Goal: Information Seeking & Learning: Learn about a topic

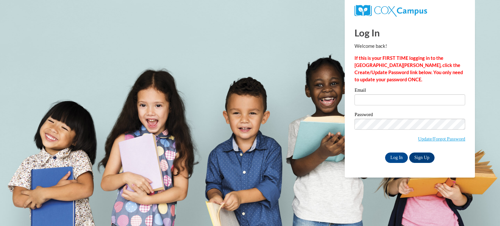
click at [367, 106] on div "Email" at bounding box center [410, 99] width 111 height 22
click at [367, 100] on input "Email" at bounding box center [410, 99] width 111 height 11
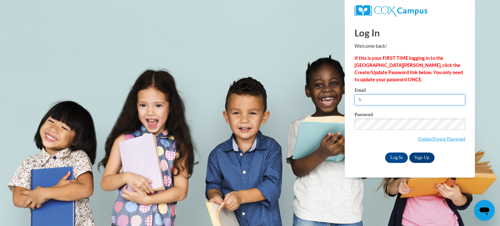
type input "bailey.wiggins@gcpsk12.org"
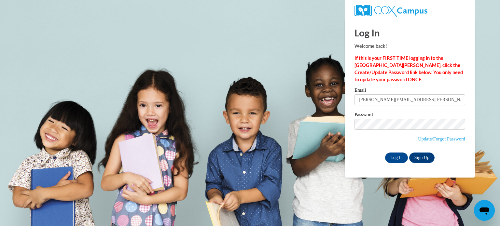
click at [381, 118] on label "Password" at bounding box center [410, 115] width 111 height 7
click at [385, 153] on input "Log In" at bounding box center [396, 158] width 23 height 10
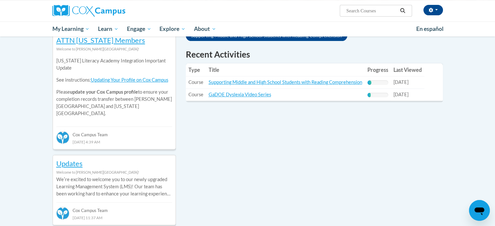
scroll to position [210, 0]
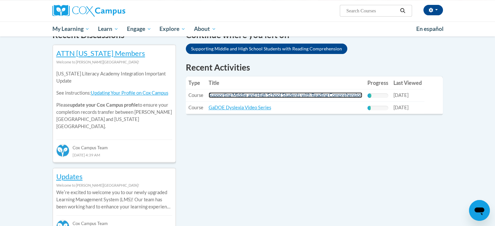
click at [269, 95] on link "Supporting Middle and High School Students with Reading Comprehension" at bounding box center [286, 95] width 154 height 6
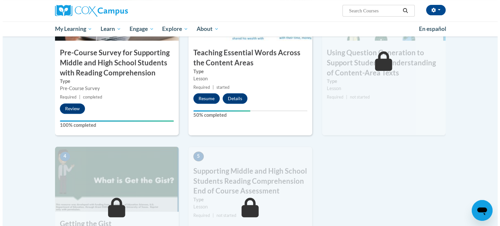
scroll to position [152, 0]
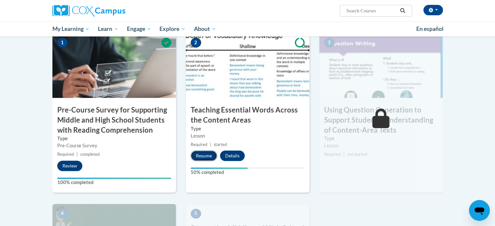
click at [201, 154] on button "Resume" at bounding box center [204, 156] width 26 height 10
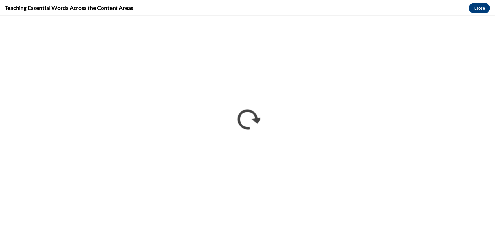
scroll to position [0, 0]
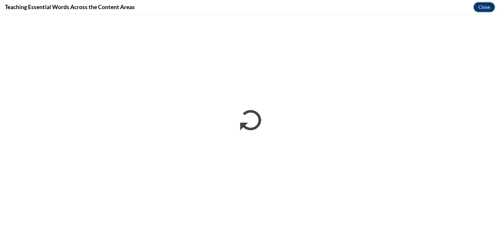
click at [482, 2] on button "Close" at bounding box center [485, 7] width 22 height 10
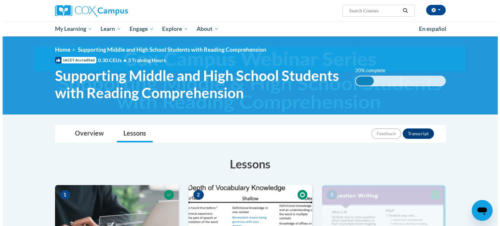
scroll to position [179, 0]
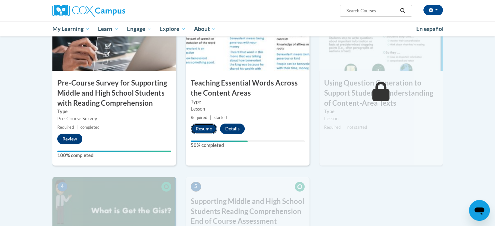
click at [199, 127] on button "Resume" at bounding box center [204, 129] width 26 height 10
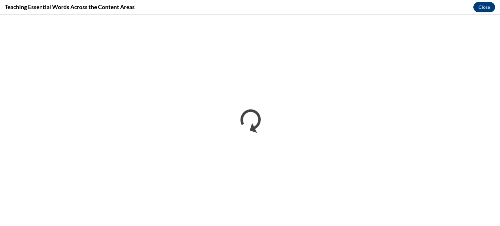
scroll to position [0, 0]
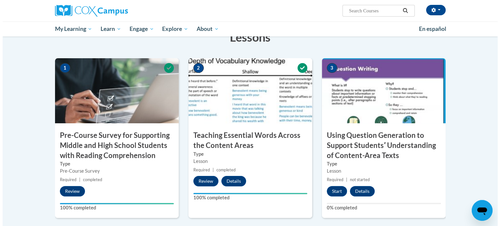
scroll to position [124, 0]
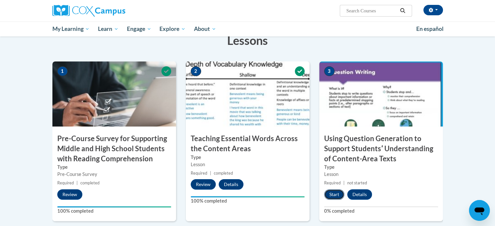
click at [333, 196] on button "Start" at bounding box center [334, 195] width 20 height 10
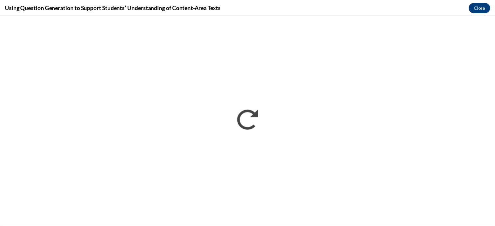
scroll to position [0, 0]
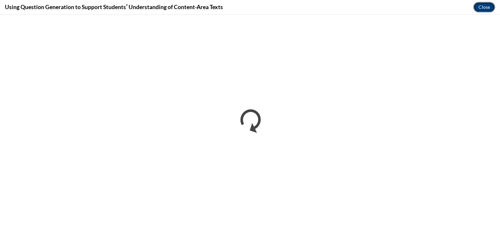
click at [480, 7] on button "Close" at bounding box center [485, 7] width 22 height 10
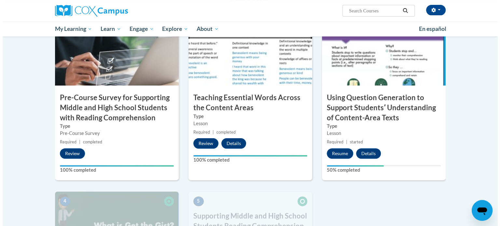
scroll to position [165, 0]
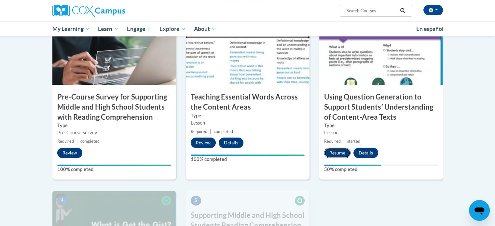
click at [336, 154] on button "Resume" at bounding box center [337, 153] width 26 height 10
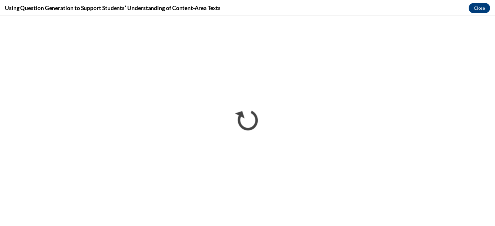
scroll to position [0, 0]
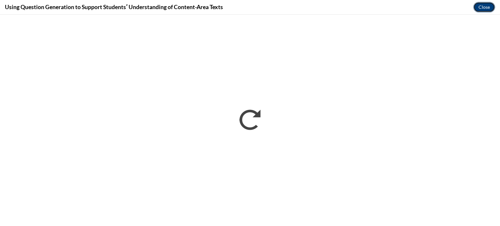
click at [487, 10] on button "Close" at bounding box center [485, 7] width 22 height 10
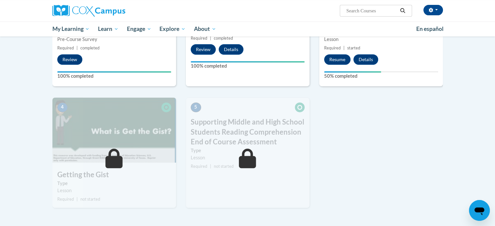
scroll to position [276, 0]
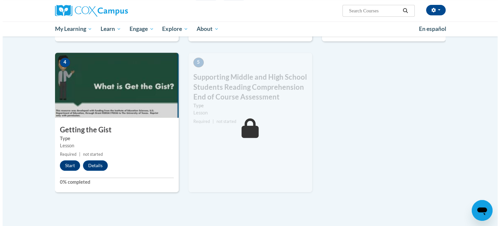
scroll to position [304, 0]
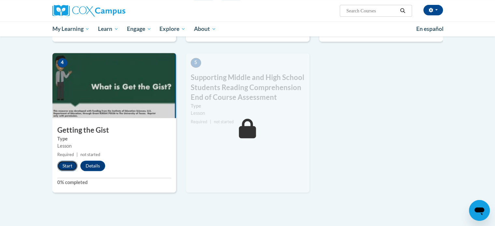
click at [64, 166] on button "Start" at bounding box center [67, 166] width 20 height 10
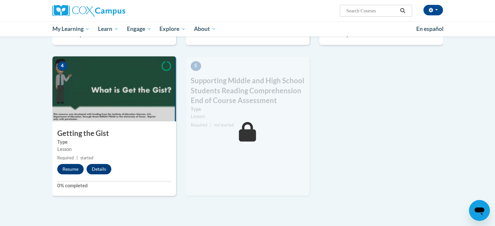
scroll to position [305, 0]
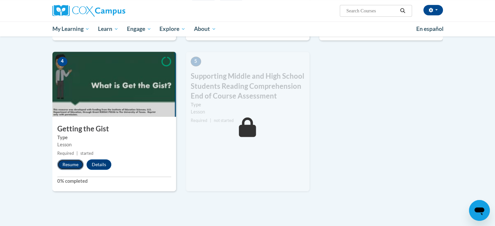
click at [76, 166] on button "Resume" at bounding box center [70, 165] width 26 height 10
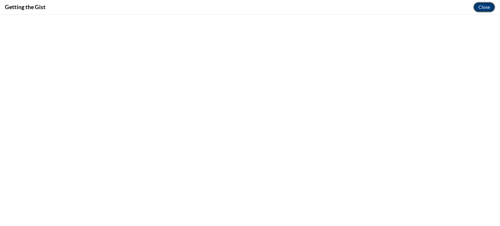
click at [488, 9] on button "Close" at bounding box center [485, 7] width 22 height 10
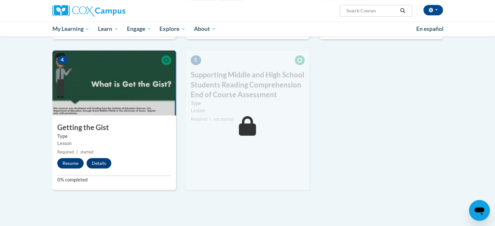
scroll to position [365, 0]
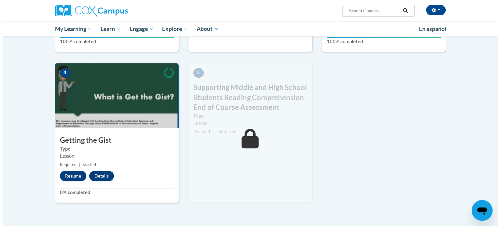
scroll to position [295, 0]
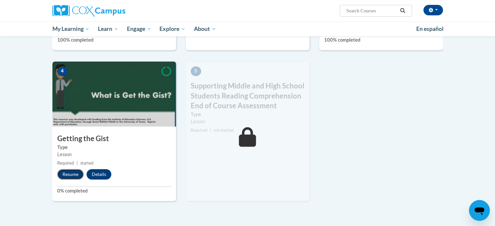
click at [74, 176] on button "Resume" at bounding box center [70, 174] width 26 height 10
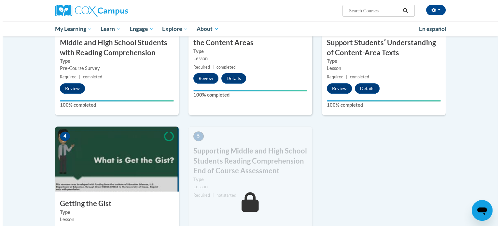
scroll to position [306, 0]
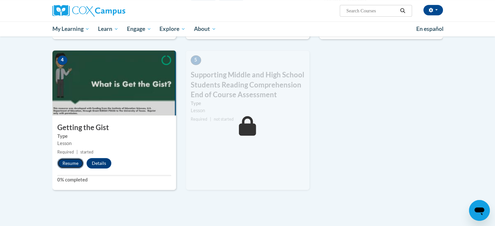
click at [69, 164] on button "Resume" at bounding box center [70, 163] width 26 height 10
